Goal: Task Accomplishment & Management: Manage account settings

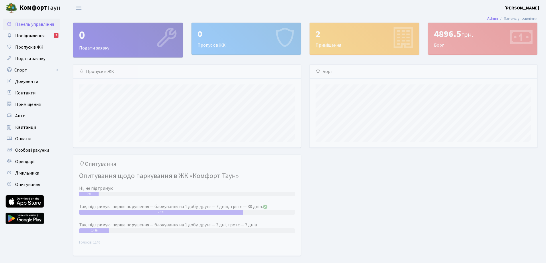
scroll to position [83, 227]
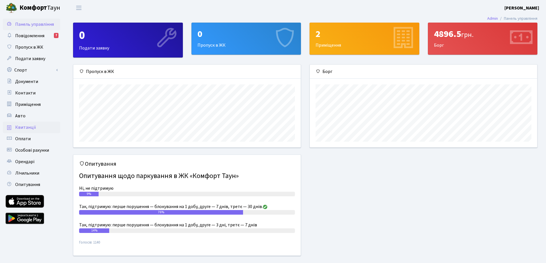
click at [16, 125] on span "Квитанції" at bounding box center [25, 127] width 21 height 6
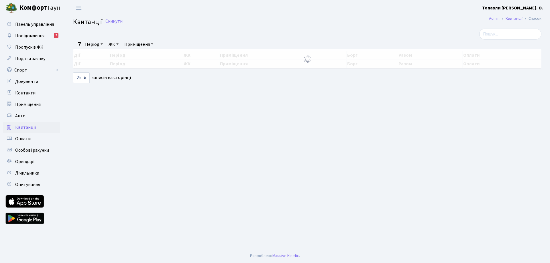
select select "25"
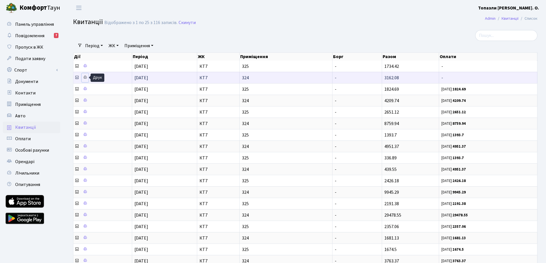
click at [85, 77] on icon at bounding box center [85, 77] width 4 height 4
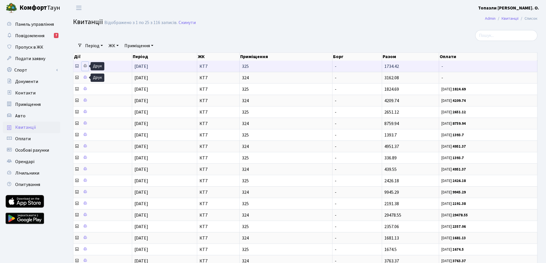
click at [85, 66] on icon at bounding box center [85, 66] width 4 height 4
